Goal: Task Accomplishment & Management: Use online tool/utility

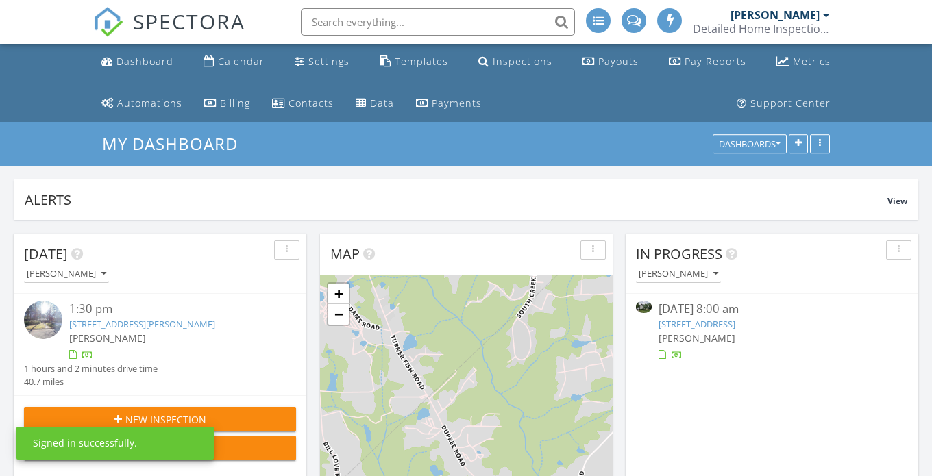
scroll to position [6, 6]
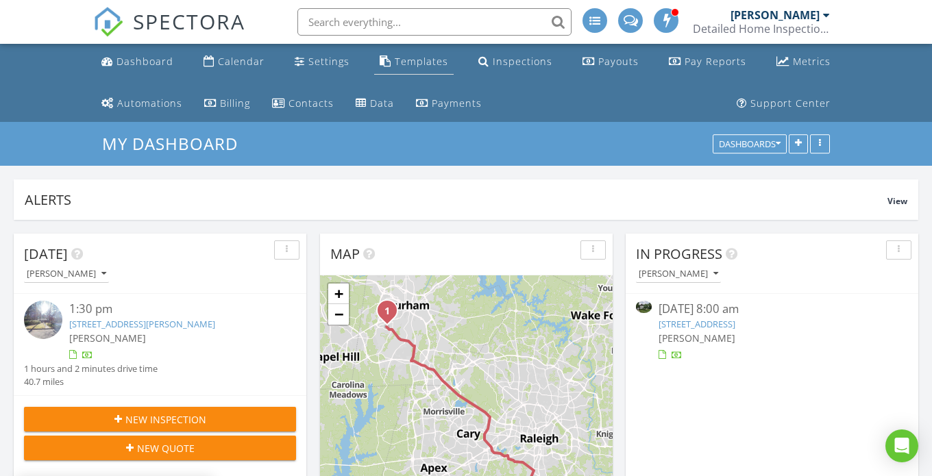
click at [403, 67] on div "Templates" at bounding box center [421, 61] width 53 height 13
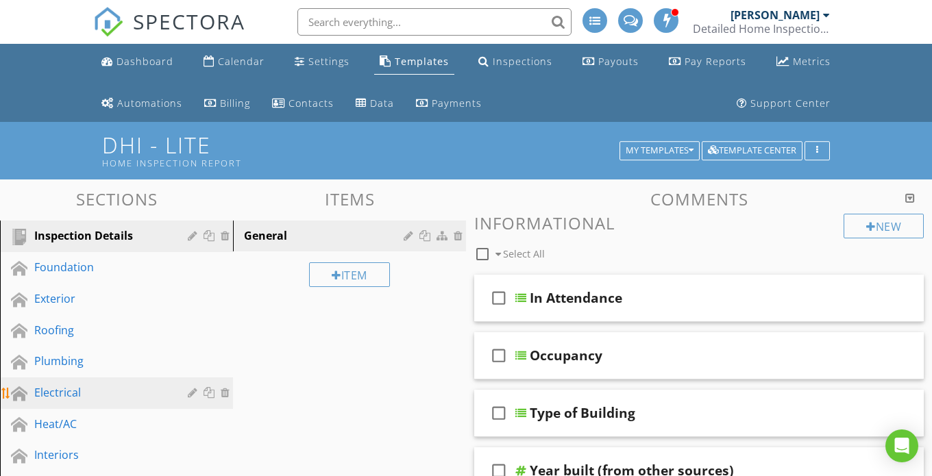
click at [58, 399] on div "Electrical" at bounding box center [101, 392] width 134 height 16
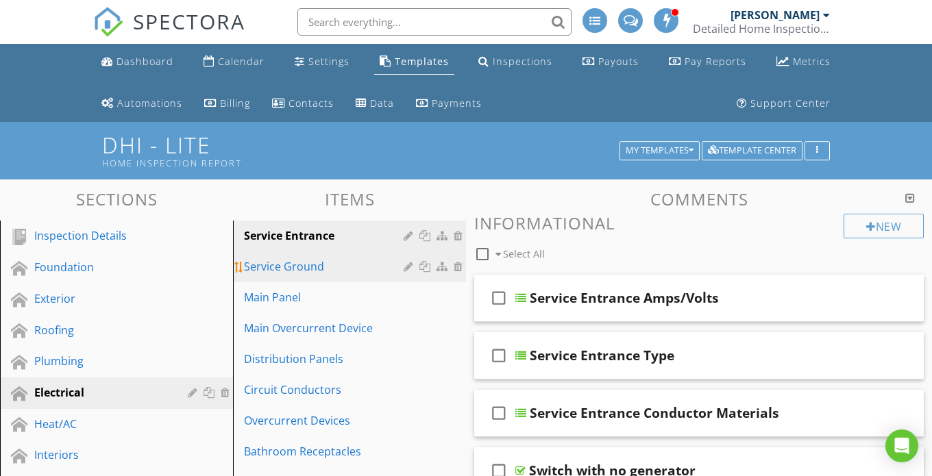
click at [329, 271] on div "Service Ground" at bounding box center [326, 266] width 164 height 16
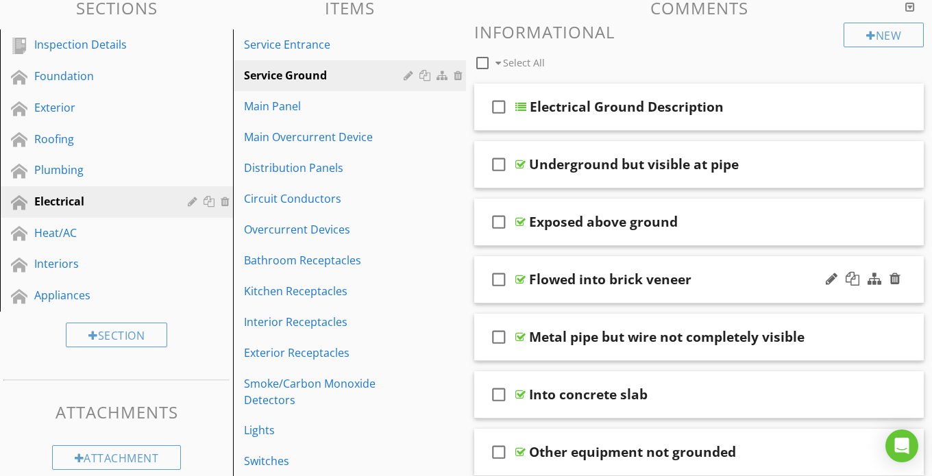
scroll to position [206, 0]
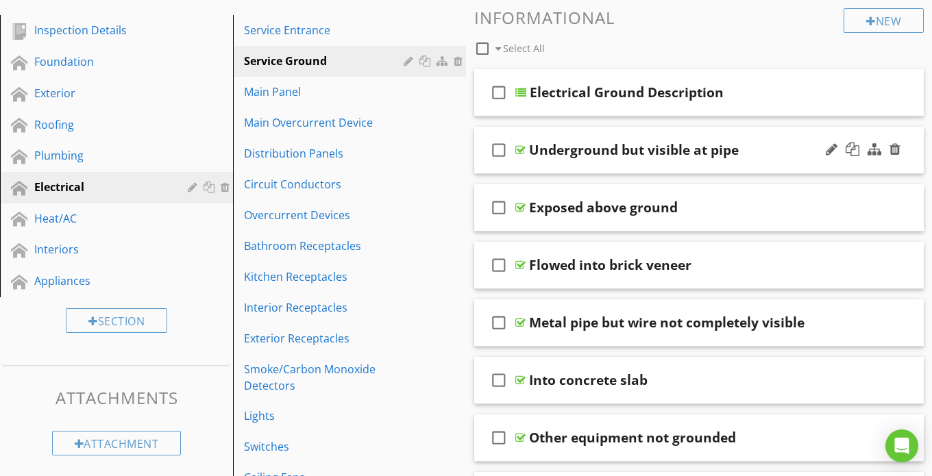
click at [578, 165] on div "check_box_outline_blank Underground but visible at pipe" at bounding box center [699, 150] width 450 height 47
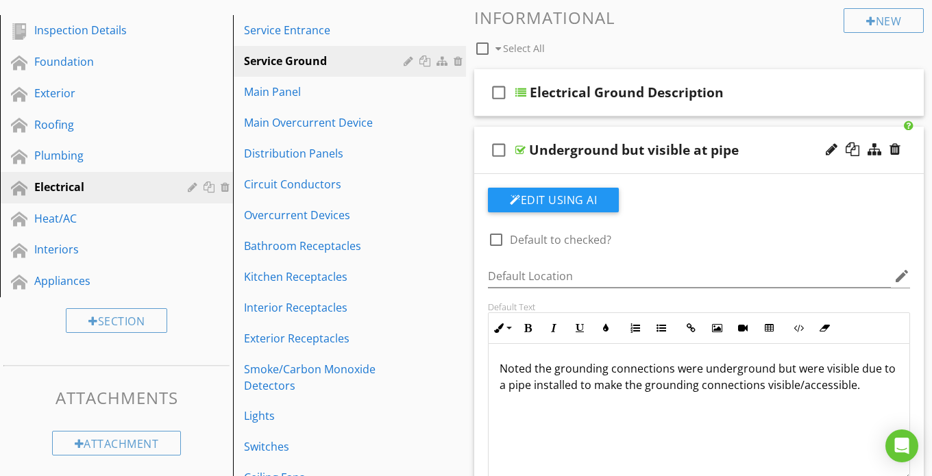
click at [576, 169] on div "check_box_outline_blank Underground but visible at pipe" at bounding box center [699, 150] width 450 height 47
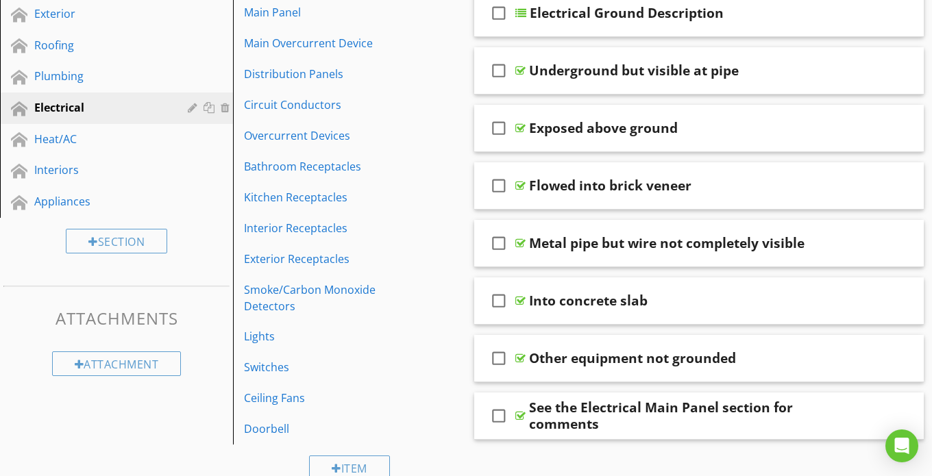
scroll to position [137, 0]
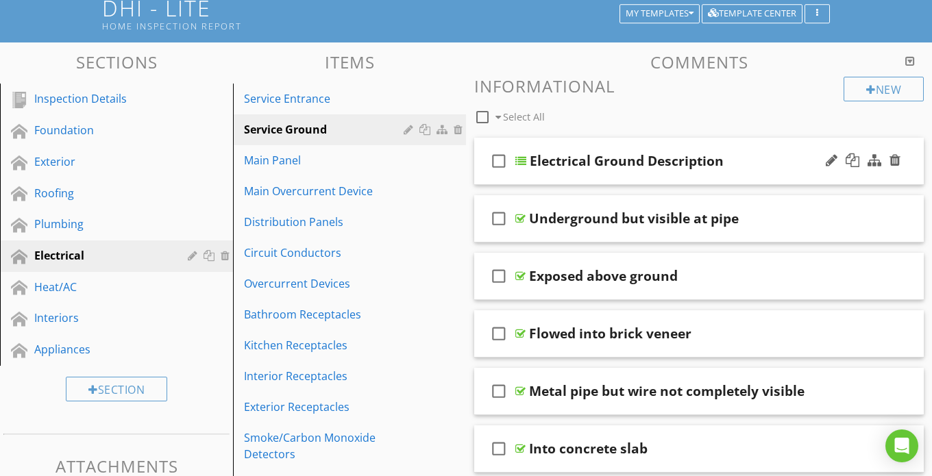
click at [580, 177] on div "check_box_outline_blank Electrical Ground Description" at bounding box center [699, 161] width 450 height 47
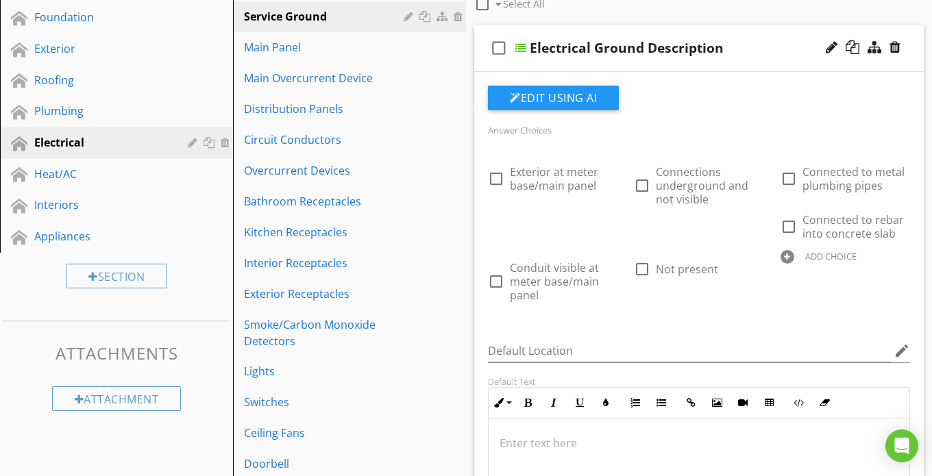
scroll to position [274, 0]
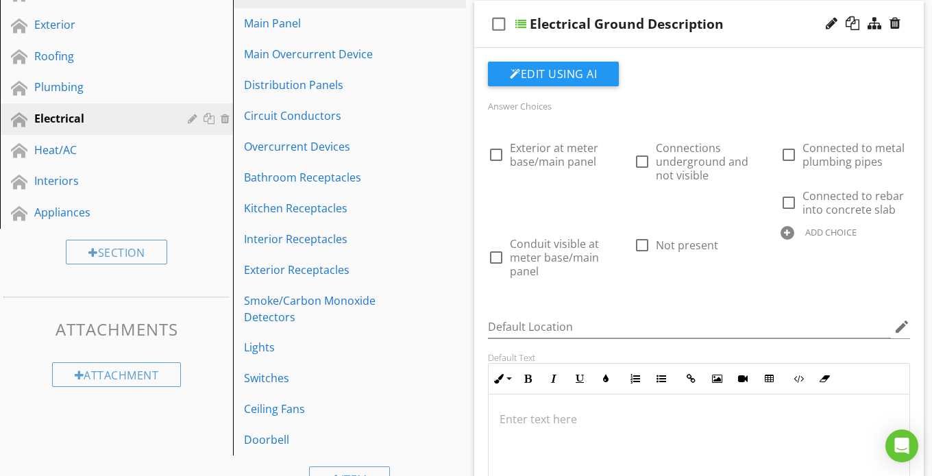
click at [572, 43] on div "check_box_outline_blank Electrical Ground Description" at bounding box center [699, 24] width 450 height 47
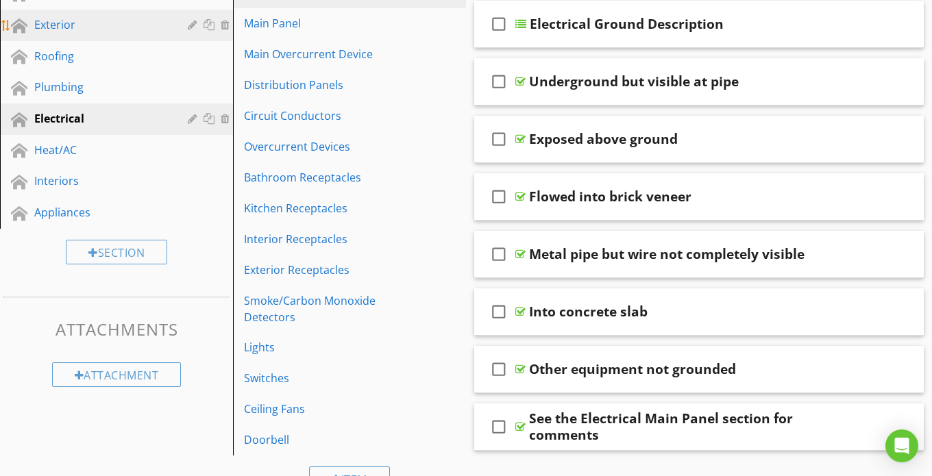
click at [60, 27] on div "Exterior" at bounding box center [101, 24] width 134 height 16
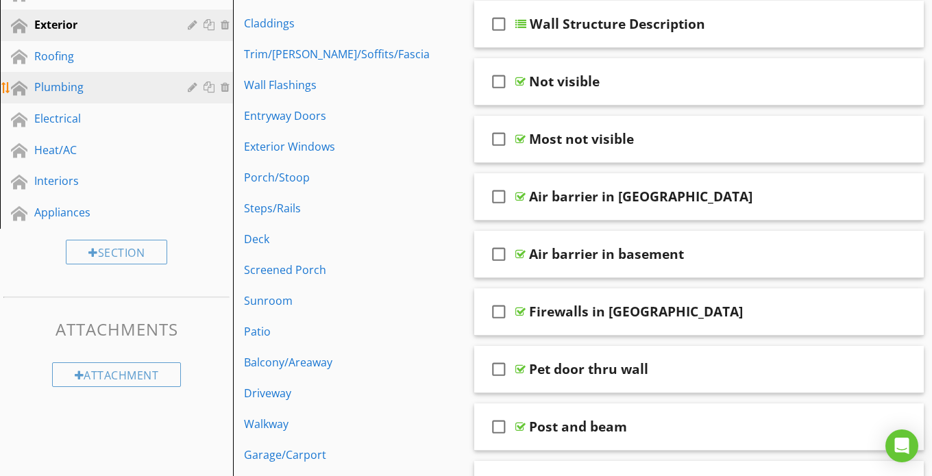
scroll to position [206, 0]
